Goal: Task Accomplishment & Management: Complete application form

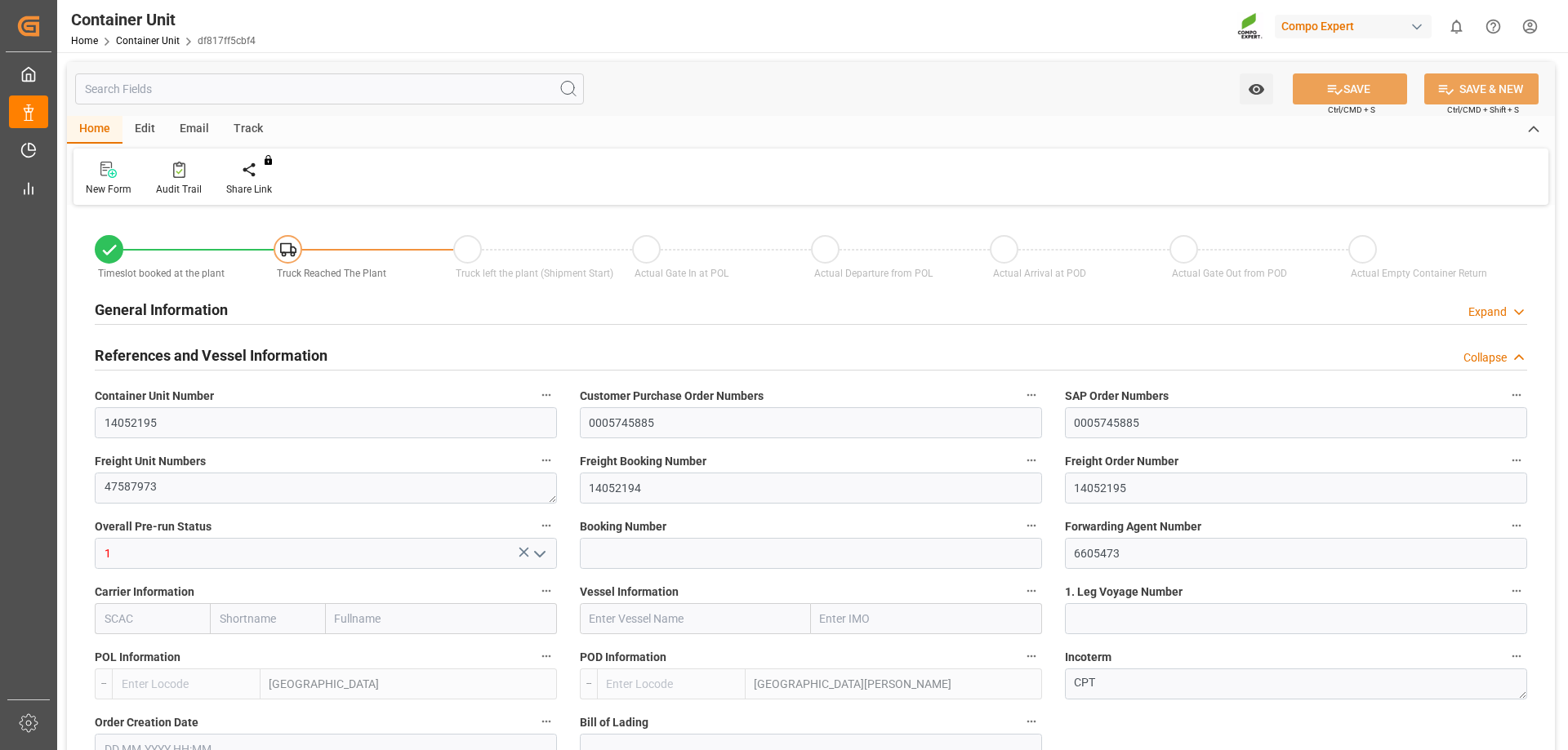
type input "14052195"
type input "0005745885"
type textarea "47587973"
type input "14052194"
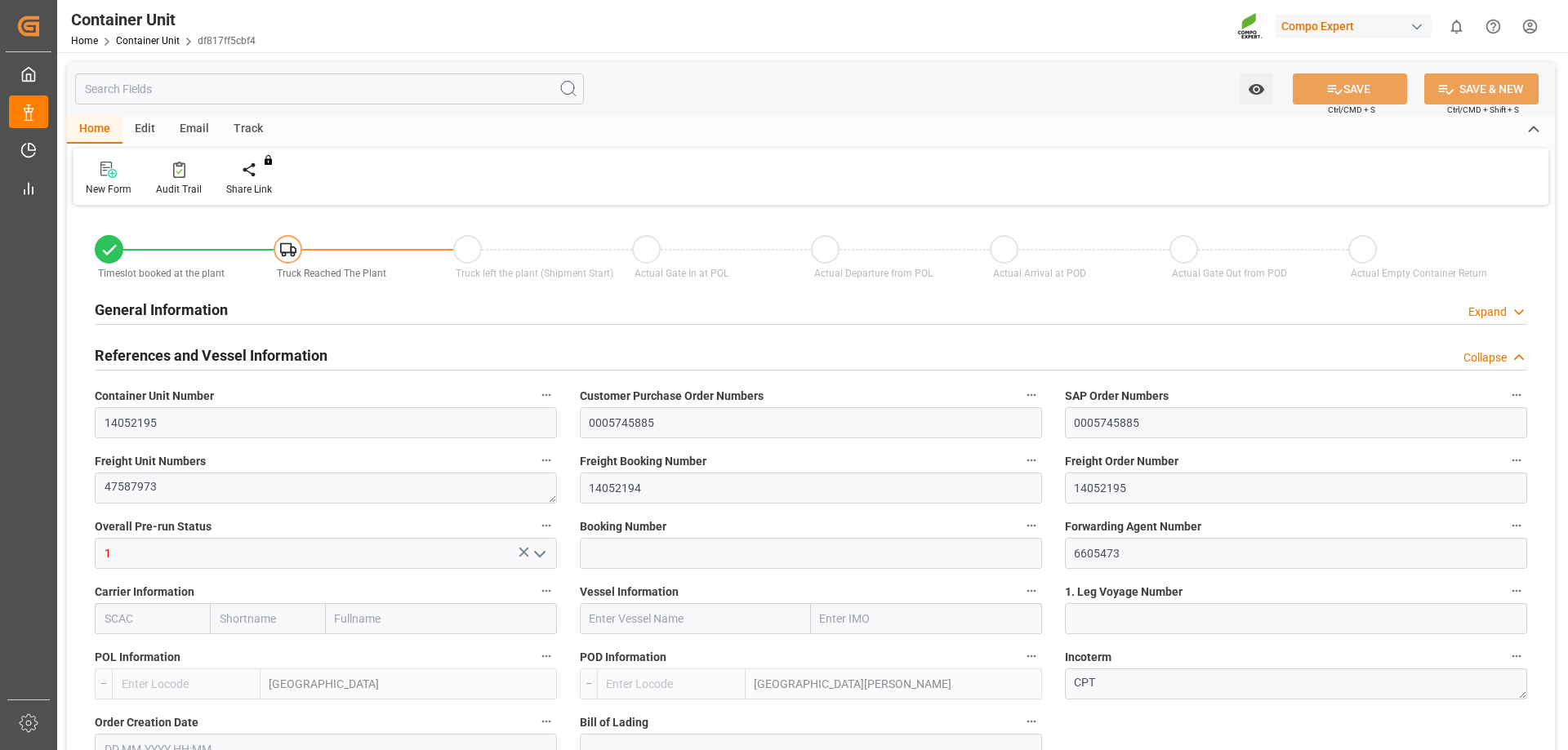
type input "14052195"
type input "1"
type input "6605473"
type input "[GEOGRAPHIC_DATA]"
type input "[GEOGRAPHIC_DATA][PERSON_NAME]"
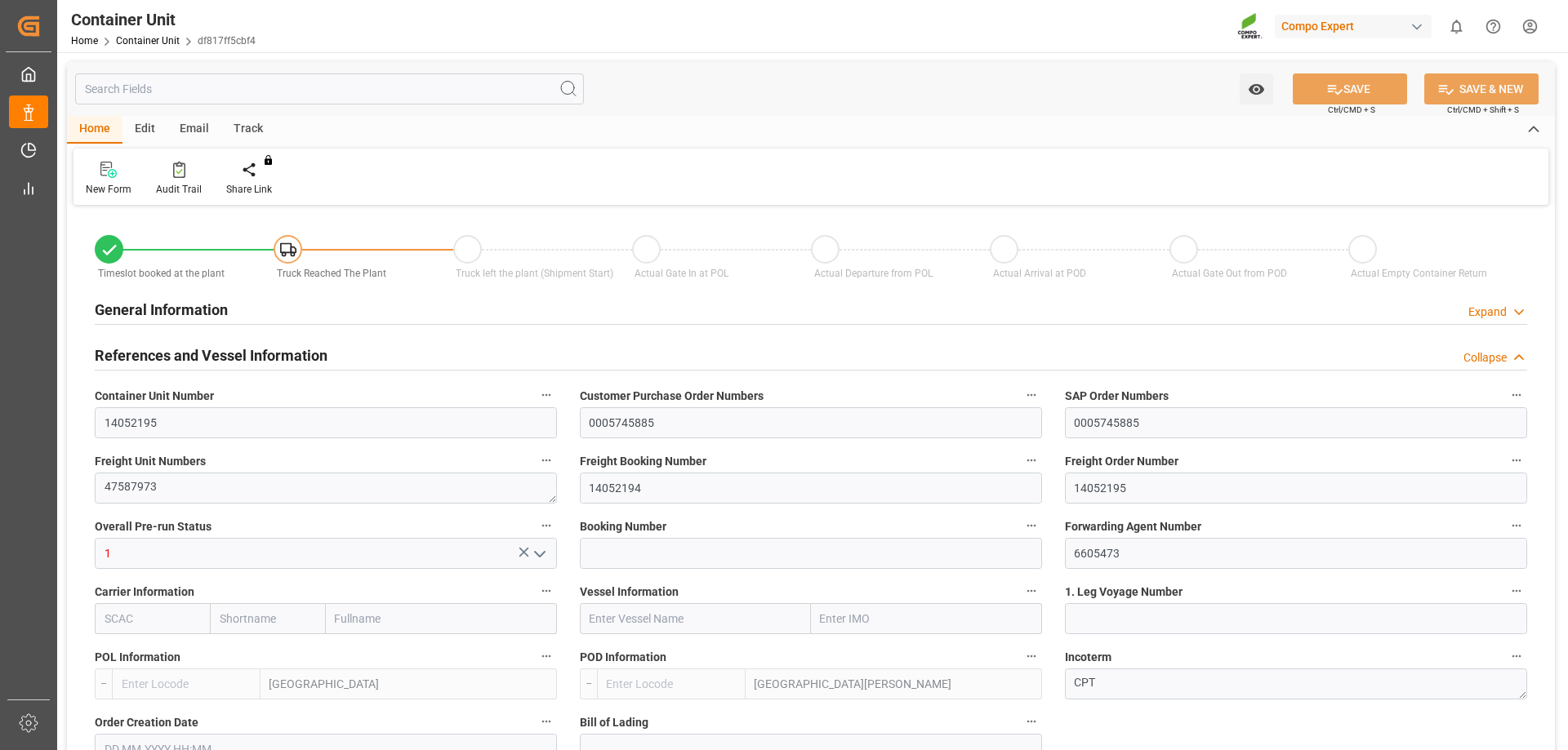
type textarea "CPT"
type input "No"
type input "40GP"
type input "2"
type textarea "30"
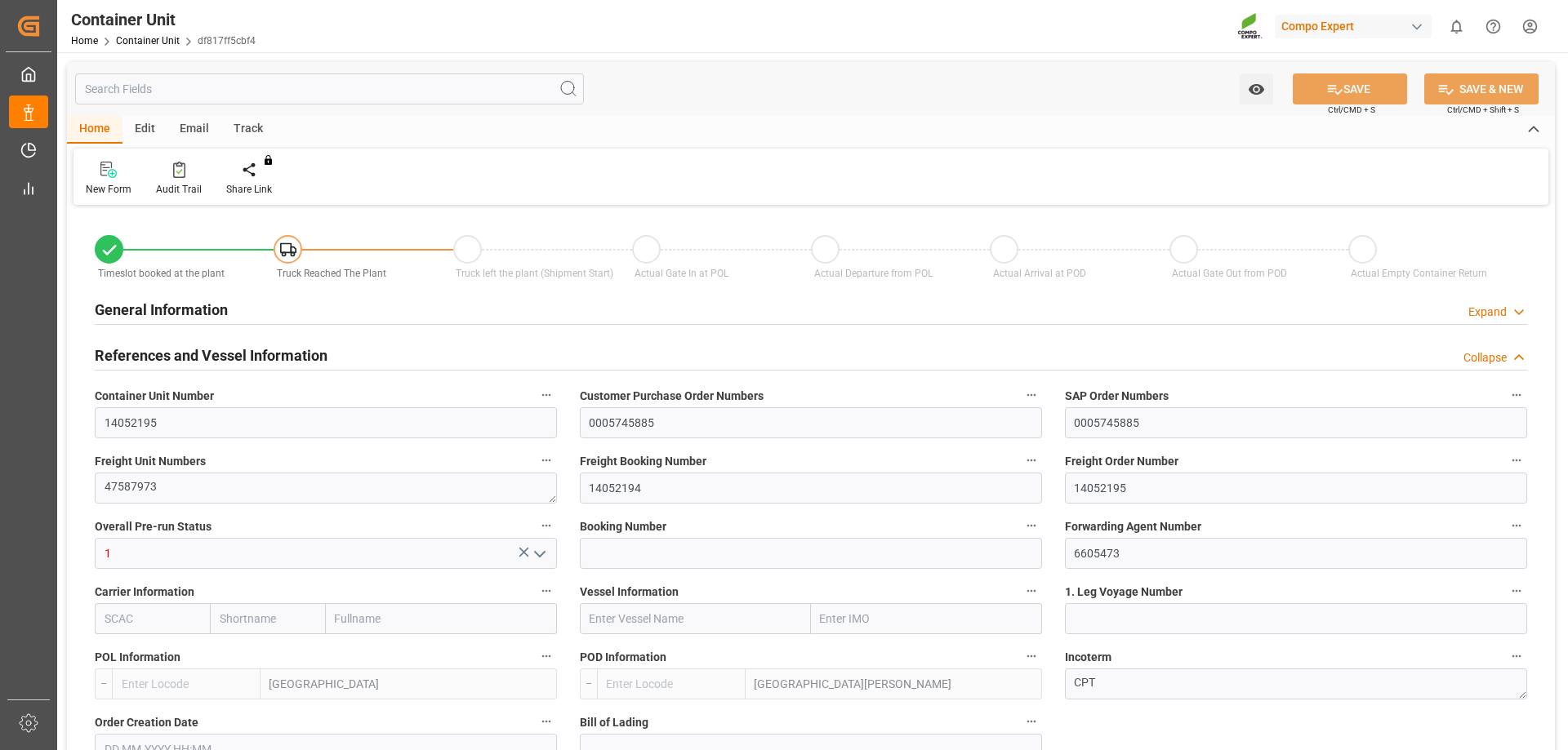
type textarea "Z3"
type input "[DATE]"
type textarea "COMPO Centro de Producción"
type textarea "12600"
type input "[GEOGRAPHIC_DATA]"
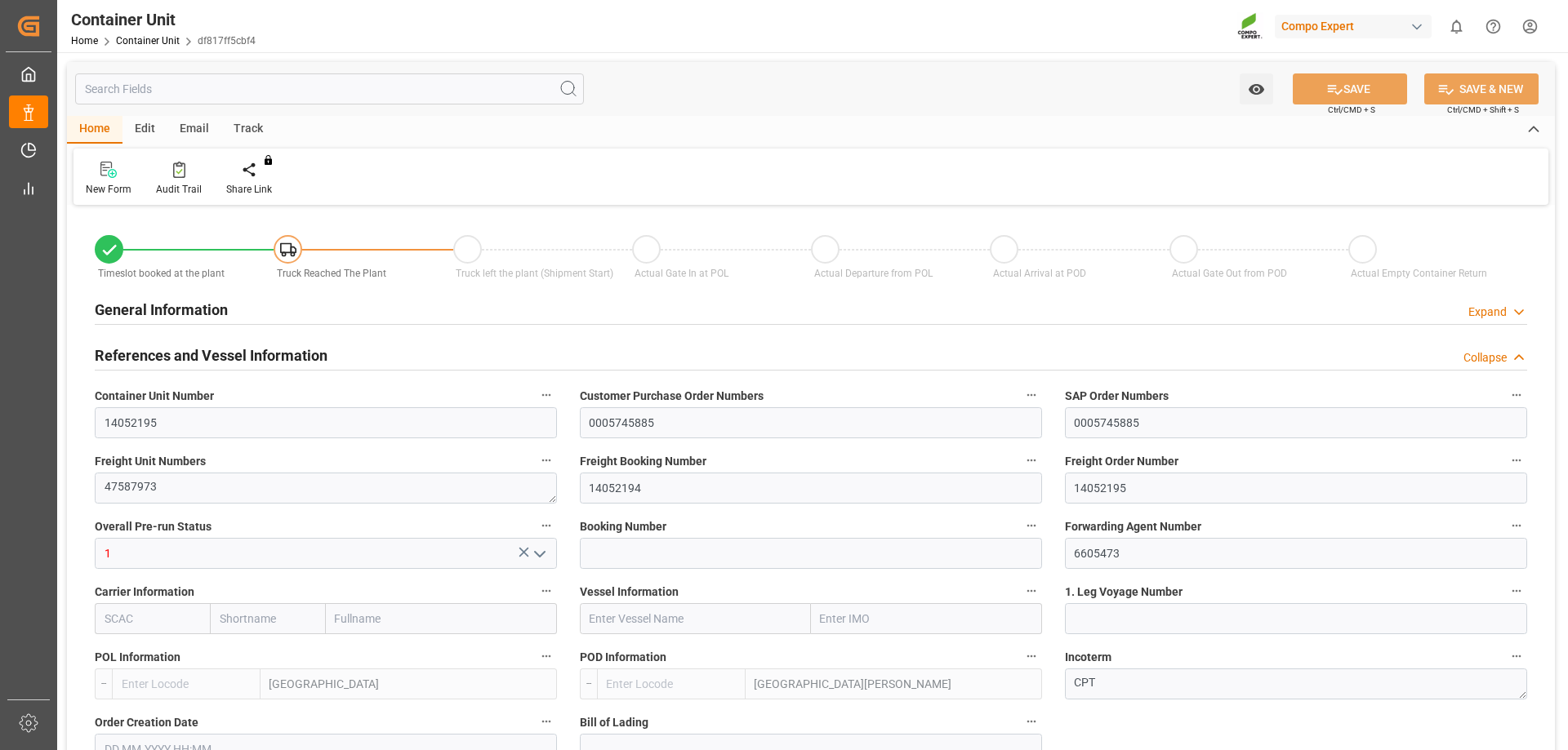
type textarea "38509"
type input "[GEOGRAPHIC_DATA]"
type input "EUR"
type textarea "[DATE]"
type textarea "TPL NATURA N 8-2-2 25kg (x60) ES"
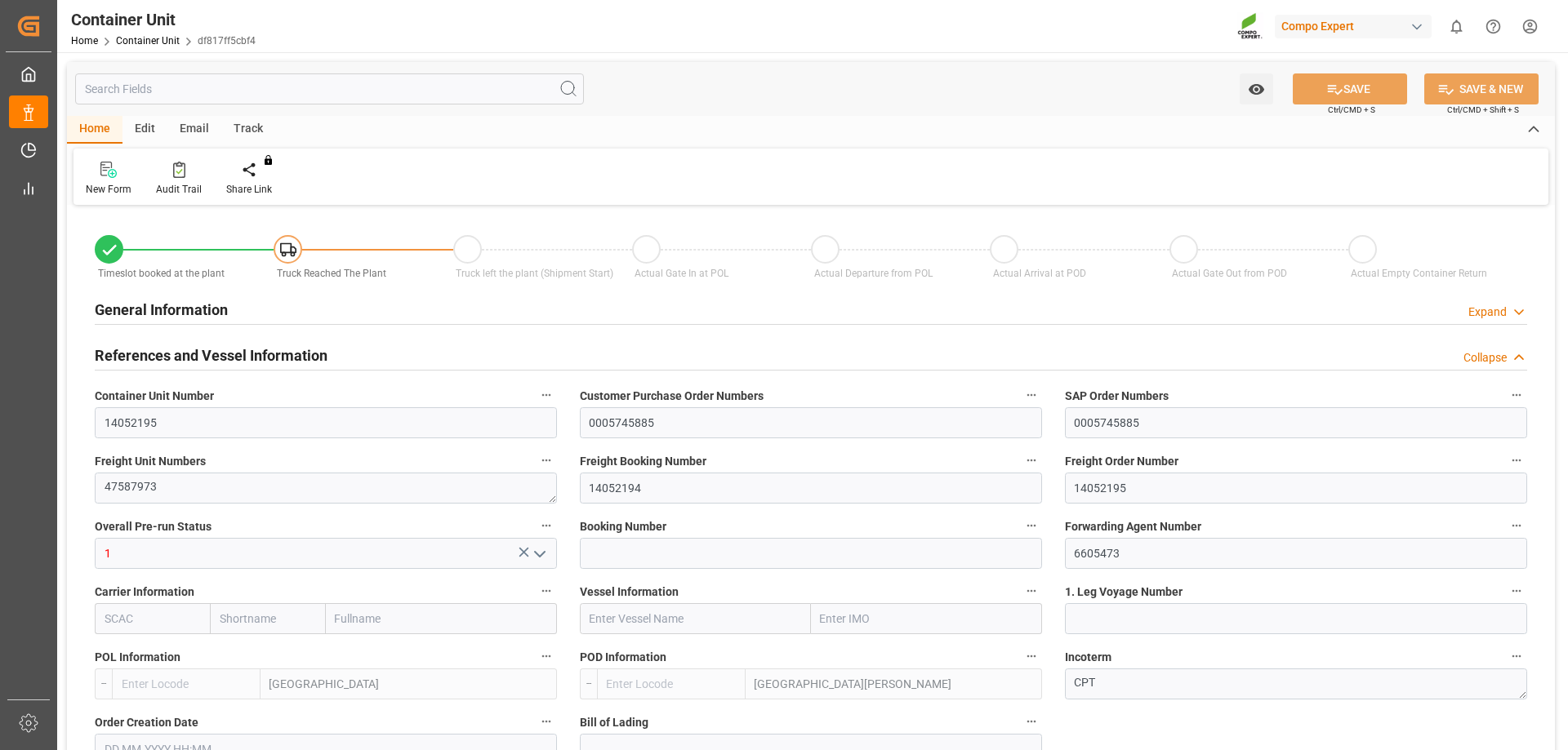
type textarea "4851002011"
type input "ESVLC"
type input "ESSCT"
type input "7"
type input "0"
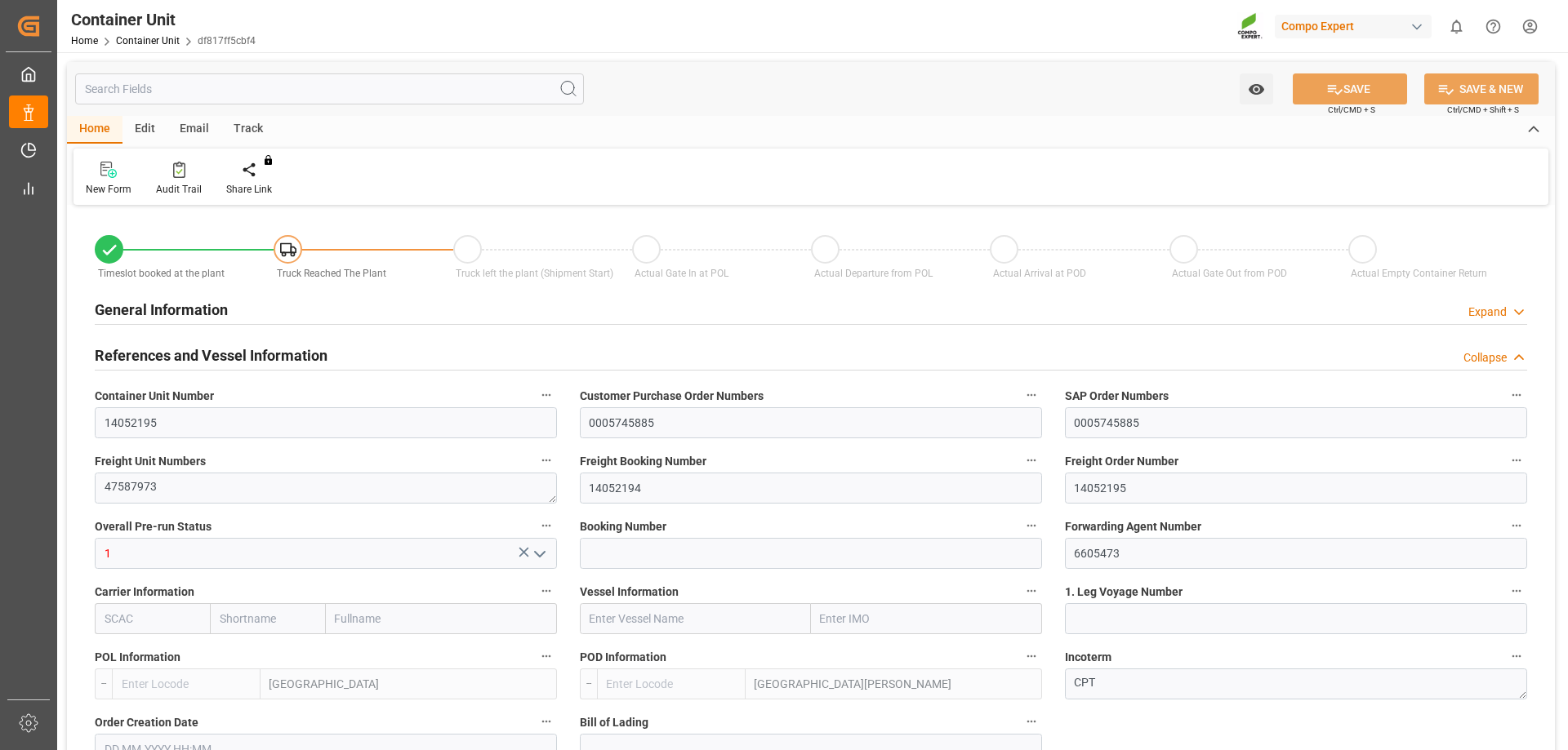
type input "8"
type input "0"
type input "16"
type input "24576"
type input "[DATE] 12:30"
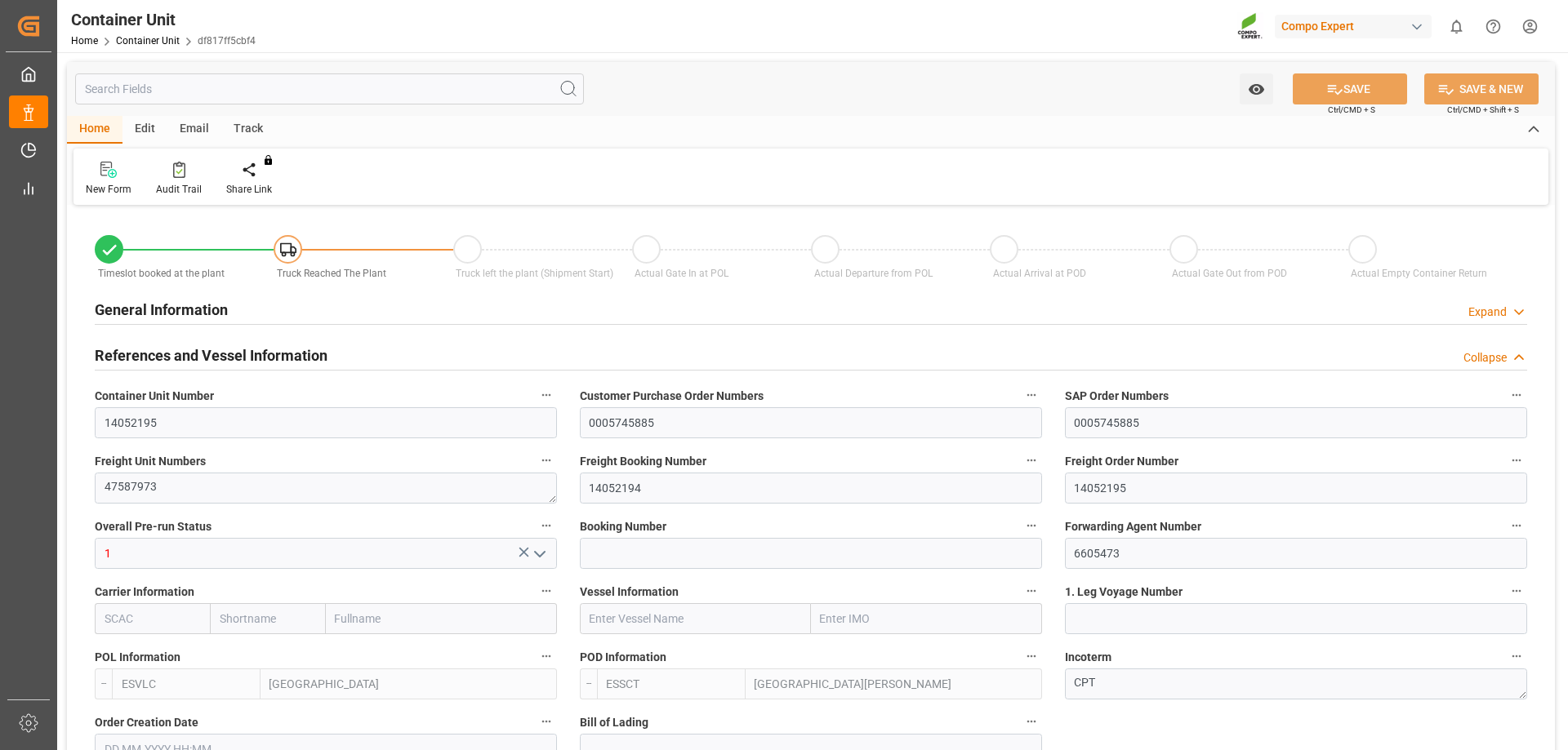
type input "[DATE] 12:30"
type input "[DATE]"
